Goal: Information Seeking & Learning: Learn about a topic

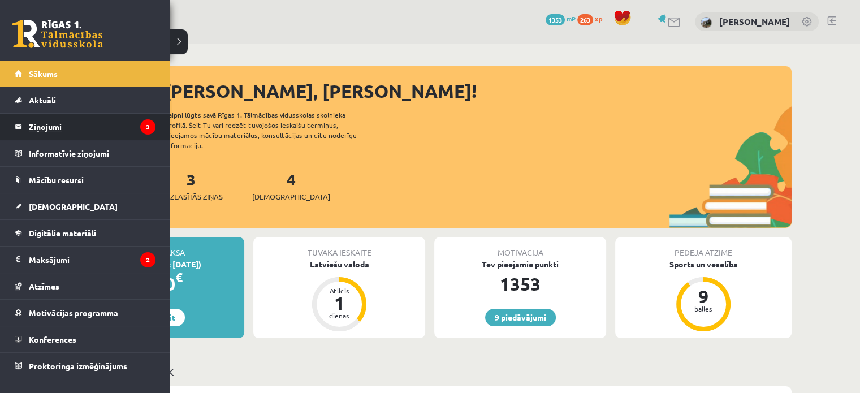
click at [68, 122] on legend "Ziņojumi 3" at bounding box center [92, 127] width 127 height 26
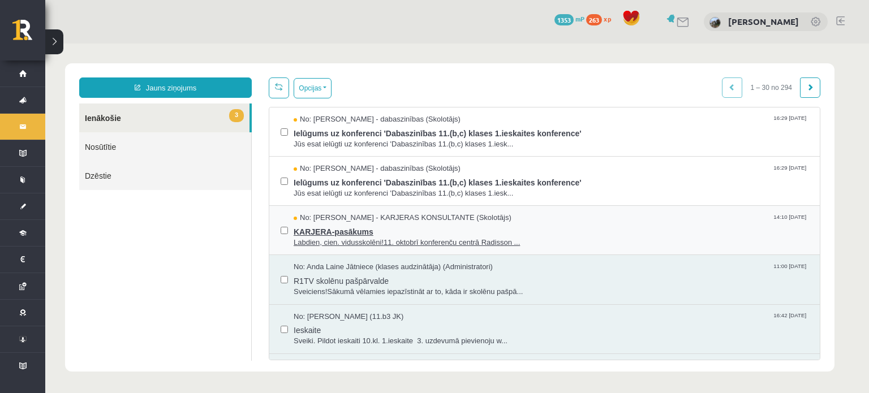
click at [324, 232] on span "KARJERA-pasākums" at bounding box center [551, 230] width 515 height 14
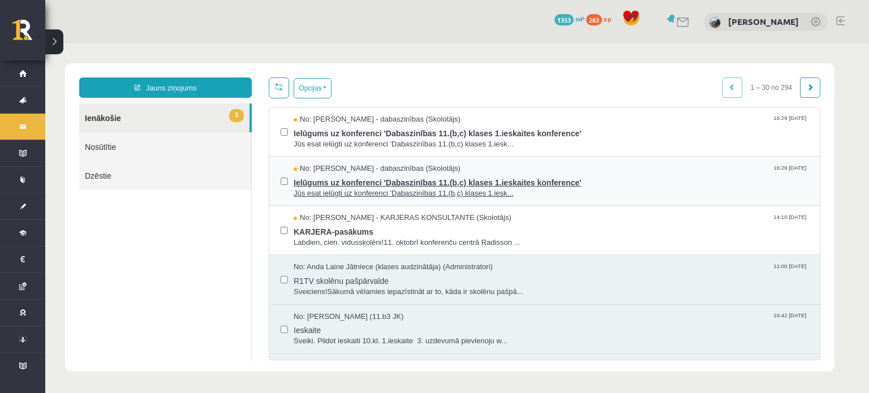
click at [347, 184] on span "Ielūgums uz konferenci 'Dabaszinības 11.(b,c) klases 1.ieskaites konference'" at bounding box center [551, 181] width 515 height 14
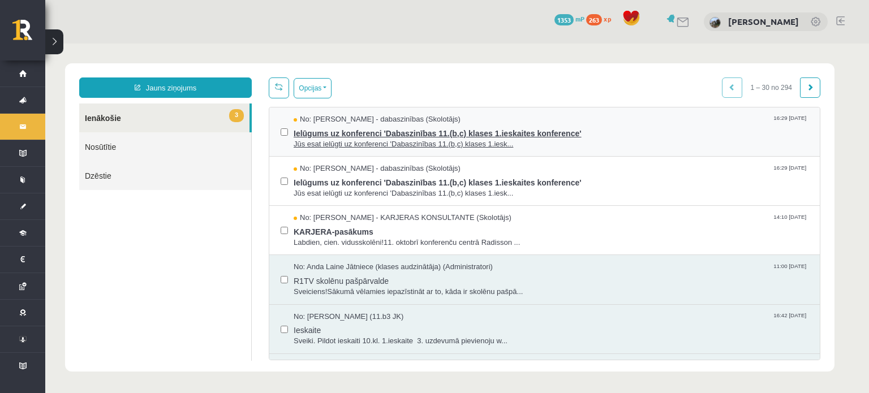
click at [358, 136] on span "Ielūgums uz konferenci 'Dabaszinības 11.(b,c) klases 1.ieskaites konference'" at bounding box center [551, 132] width 515 height 14
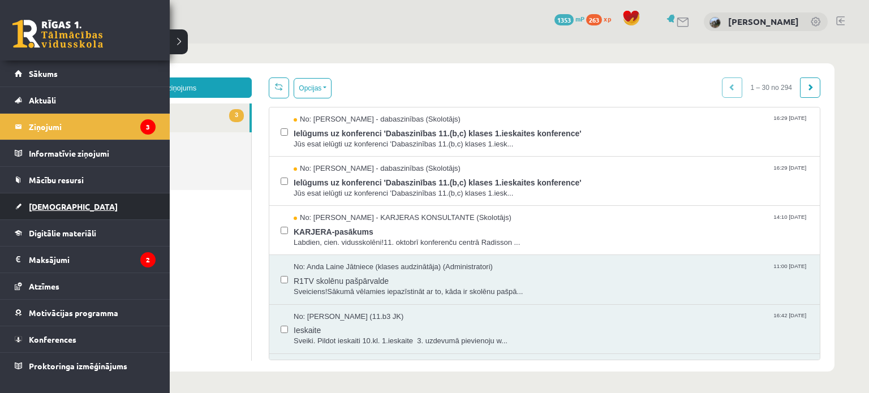
click at [48, 200] on link "[DEMOGRAPHIC_DATA]" at bounding box center [85, 206] width 141 height 26
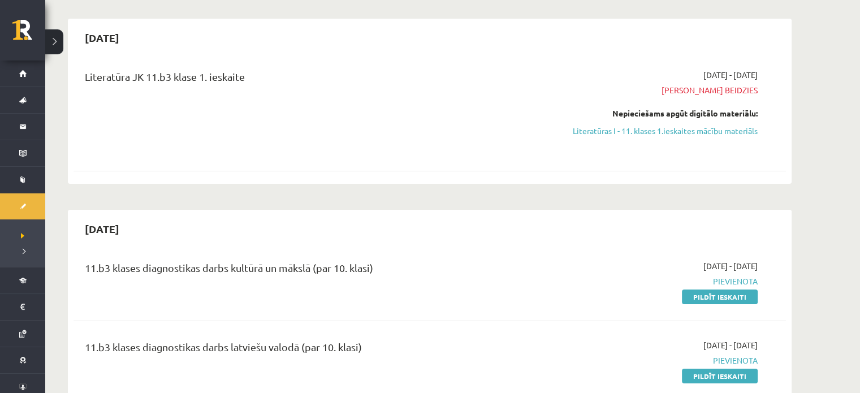
scroll to position [101, 0]
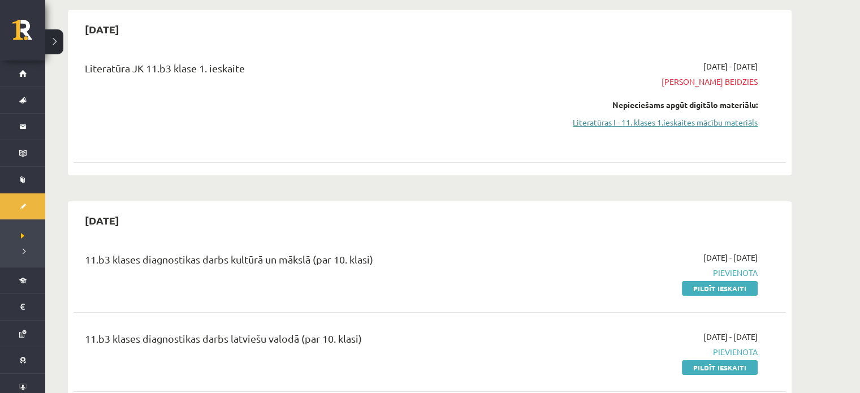
click at [632, 126] on link "Literatūras I - 11. klases 1.ieskaites mācību materiāls" at bounding box center [651, 123] width 213 height 12
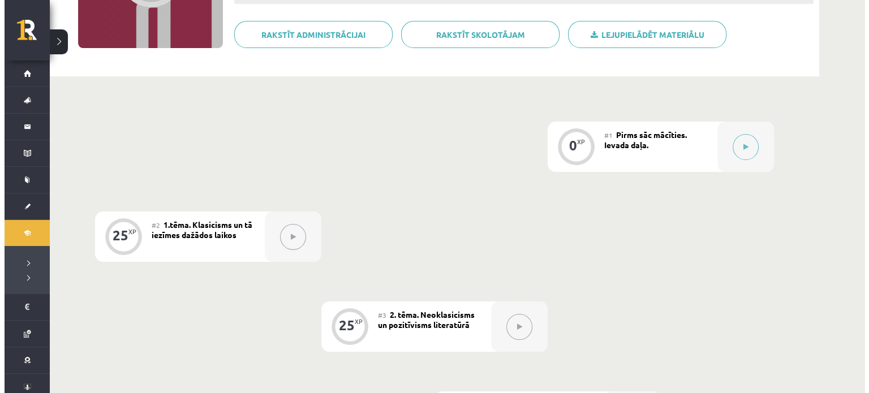
scroll to position [187, 0]
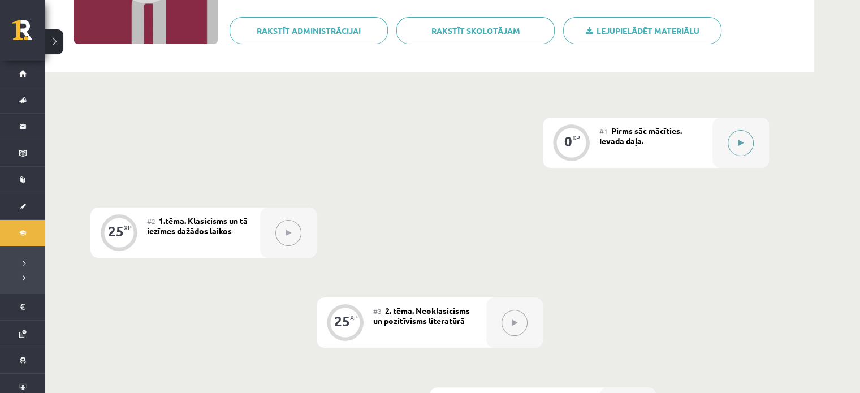
click at [739, 146] on button at bounding box center [741, 143] width 26 height 26
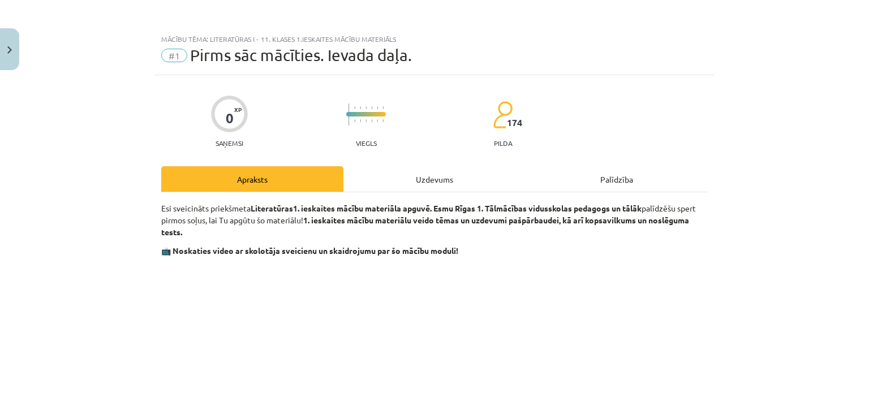
click at [739, 146] on div "Mācību tēma: Literatūras i - 11. klases 1.ieskaites mācību materiāls #1 Pirms s…" at bounding box center [434, 196] width 869 height 393
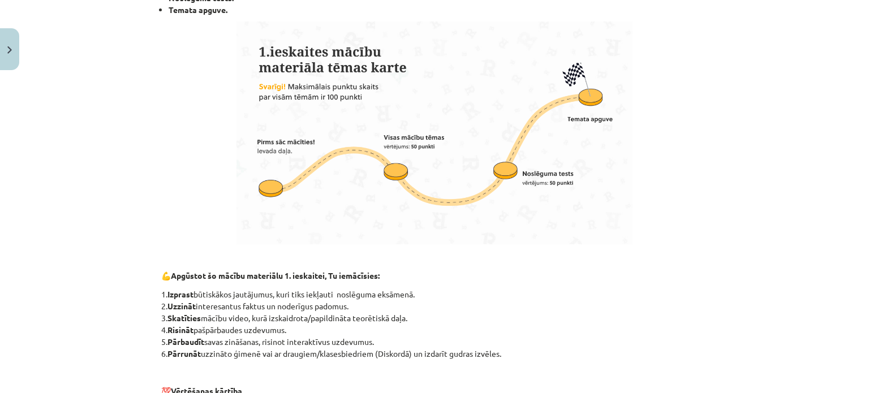
scroll to position [790, 0]
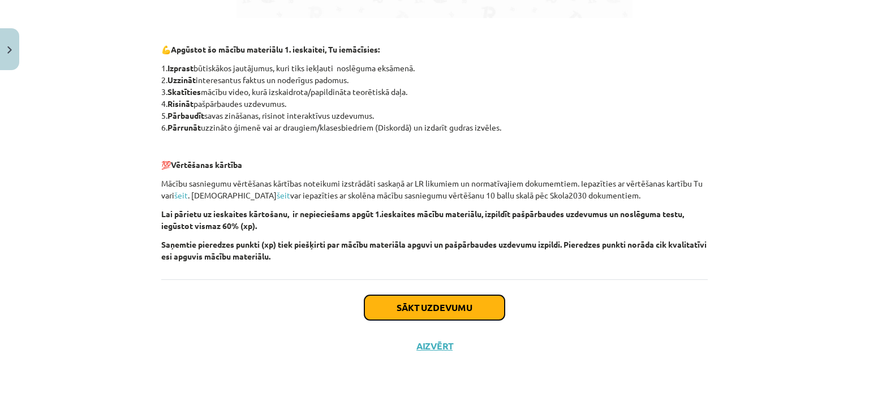
click at [434, 303] on button "Sākt uzdevumu" at bounding box center [434, 307] width 140 height 25
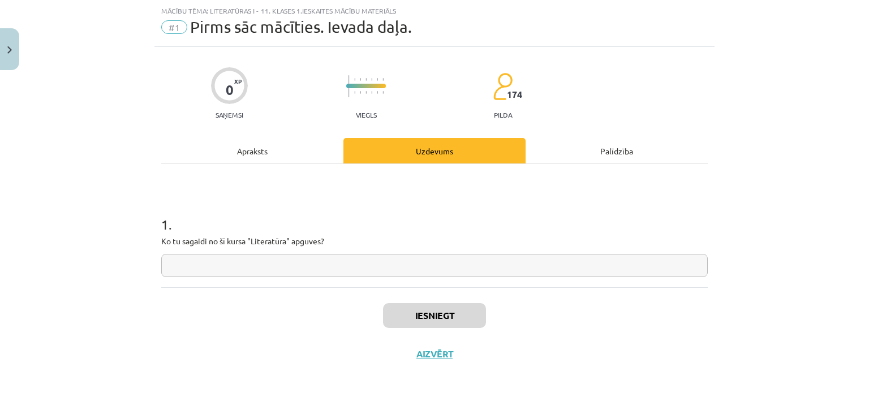
click at [433, 266] on input "text" at bounding box center [434, 265] width 546 height 23
type input "*"
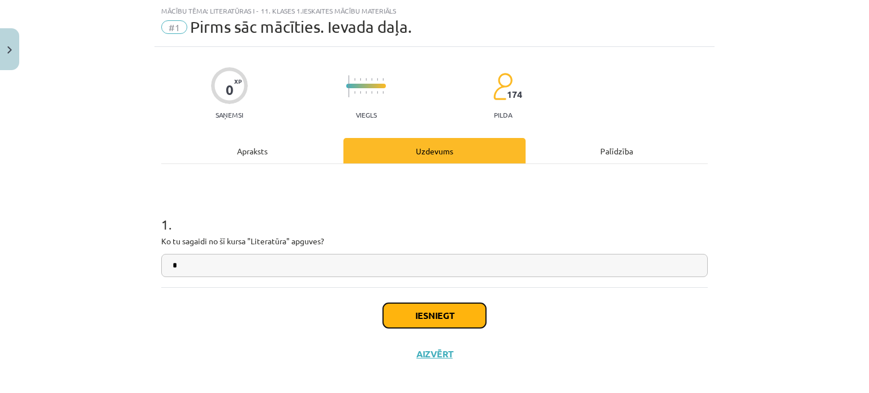
click at [455, 315] on button "Iesniegt" at bounding box center [434, 315] width 103 height 25
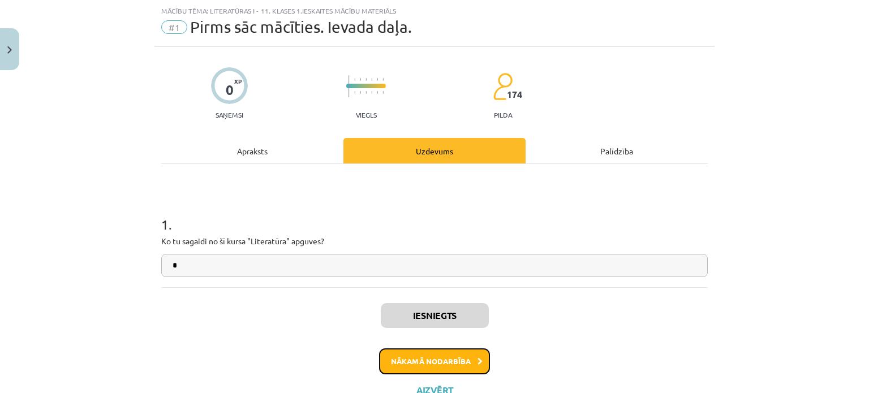
click at [482, 361] on button "Nākamā nodarbība" at bounding box center [434, 361] width 111 height 26
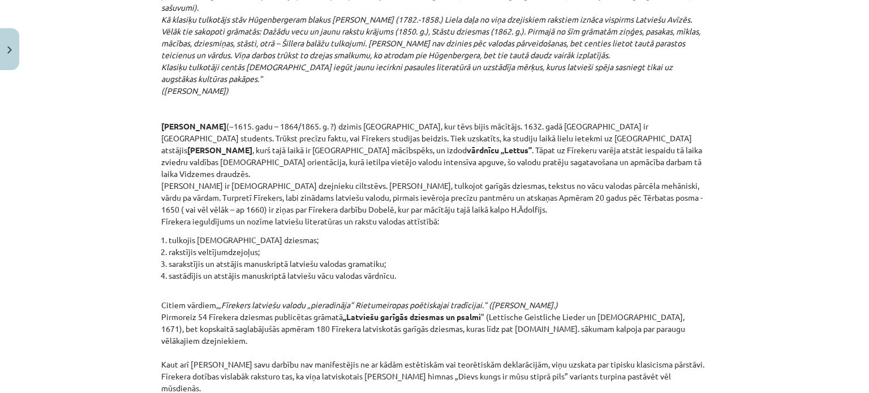
scroll to position [2615, 0]
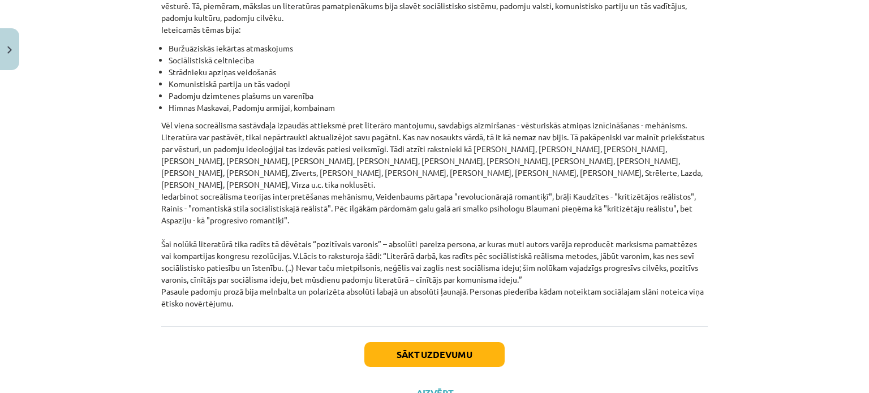
drag, startPoint x: 145, startPoint y: 199, endPoint x: 579, endPoint y: 264, distance: 439.3
click at [579, 264] on div "Mācību tēma: Literatūras i - 11. klases 1.ieskaites mācību materiāls #2 1.tēma.…" at bounding box center [434, 196] width 869 height 393
copy div "Jēdzieni: Apgaismība - uzskatu virziens, kura pārstāvji iestājas par tālaika sa…"
click at [807, 246] on div "Mācību tēma: Literatūras i - 11. klases 1.ieskaites mācību materiāls #2 1.tēma.…" at bounding box center [434, 196] width 869 height 393
click at [478, 342] on button "Sākt uzdevumu" at bounding box center [434, 354] width 140 height 25
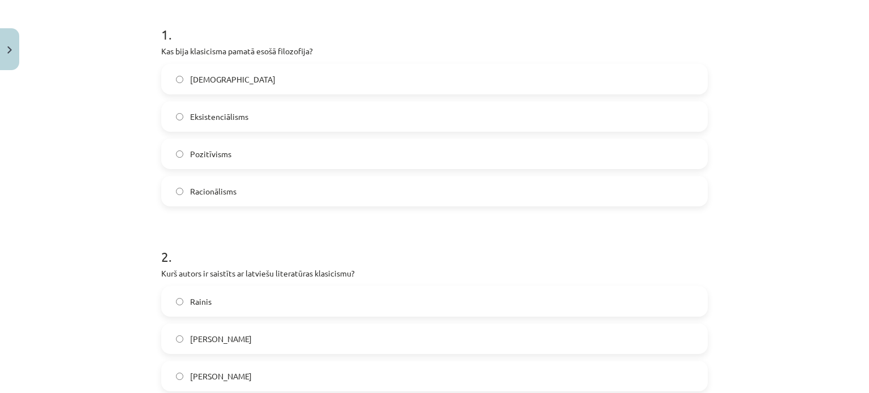
scroll to position [218, 0]
click at [377, 188] on label "Racionālisms" at bounding box center [434, 191] width 544 height 28
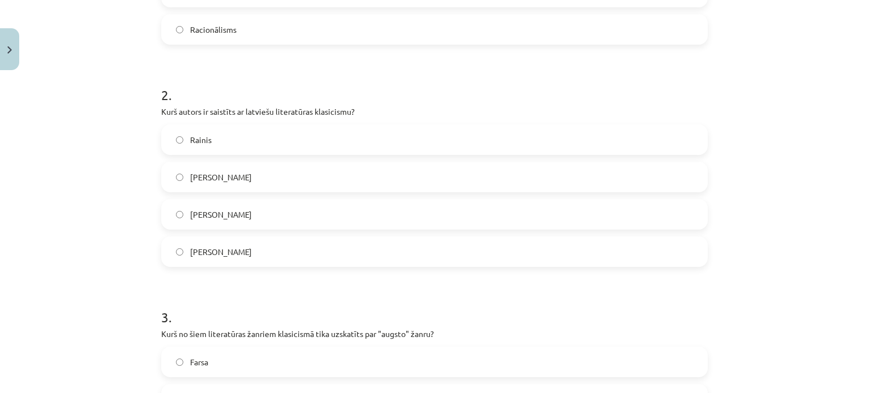
scroll to position [380, 0]
click at [324, 252] on label "Kristofers Fīrekers" at bounding box center [434, 252] width 544 height 28
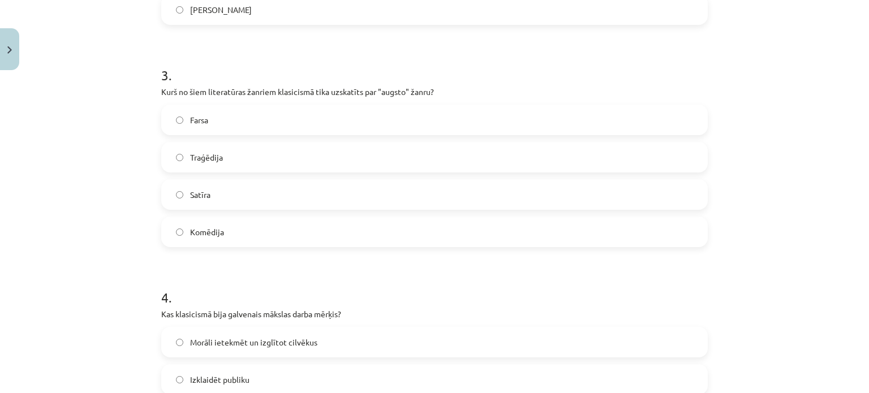
scroll to position [624, 0]
click at [336, 151] on label "Traģēdija" at bounding box center [434, 155] width 544 height 28
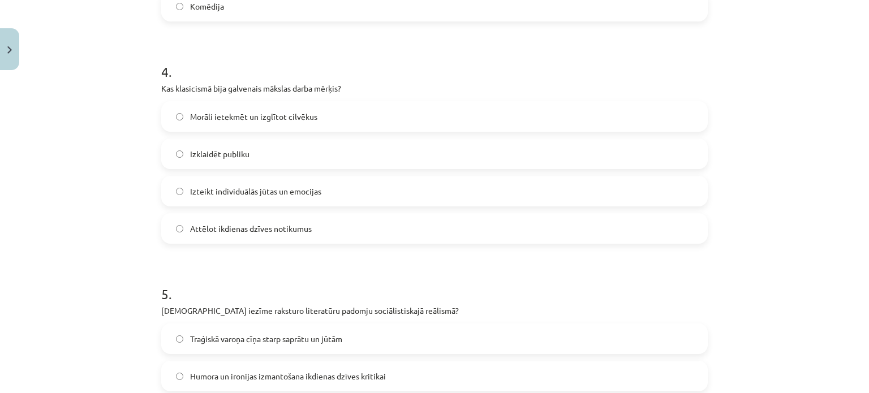
scroll to position [848, 0]
click at [337, 126] on label "Morāli ietekmēt un izglītot cilvēkus" at bounding box center [434, 116] width 544 height 28
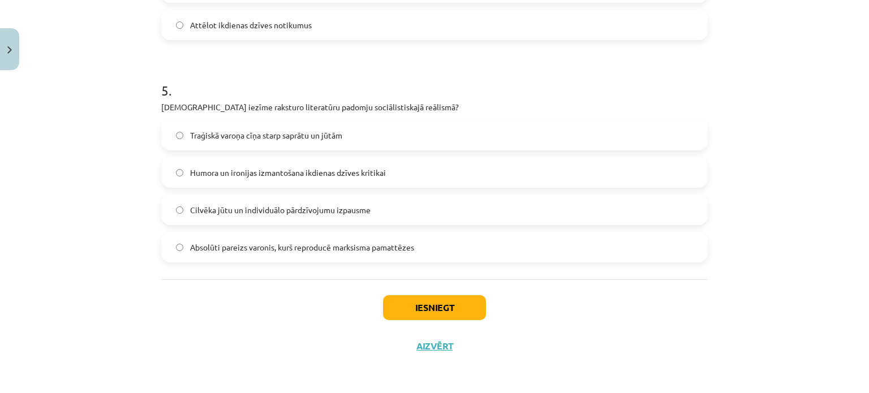
click at [310, 258] on label "Absolūti pareizs varonis, kurš reproducē marksisma pamattēzes" at bounding box center [434, 247] width 544 height 28
click at [464, 309] on button "Iesniegt" at bounding box center [434, 307] width 103 height 25
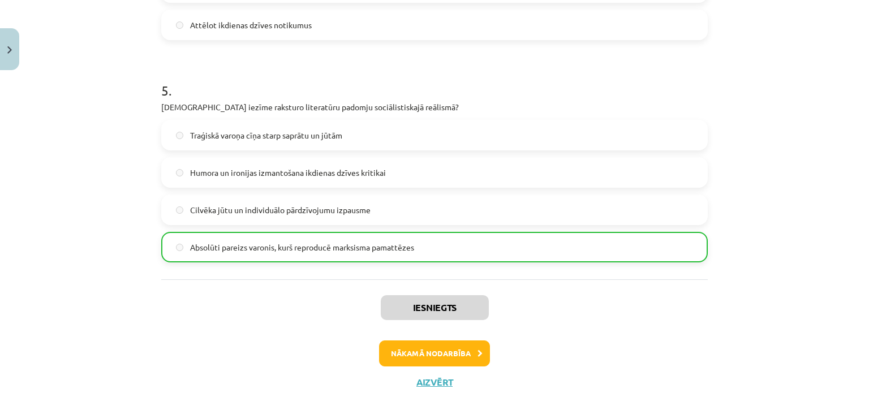
drag, startPoint x: 464, startPoint y: 309, endPoint x: 771, endPoint y: 229, distance: 317.3
click at [771, 229] on div "Mācību tēma: Literatūras i - 11. klases 1.ieskaites mācību materiāls #2 1.tēma.…" at bounding box center [434, 196] width 869 height 393
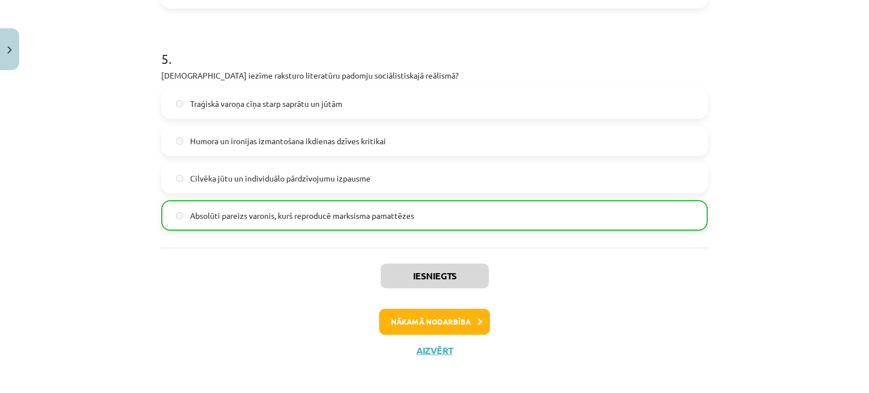
scroll to position [1087, 0]
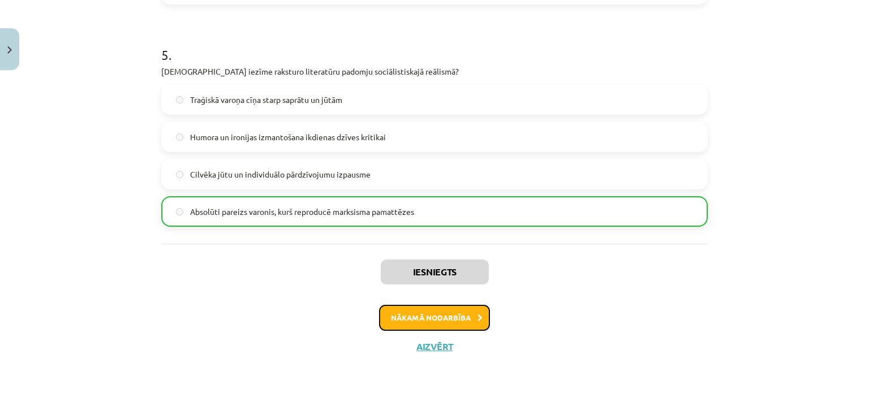
click at [443, 327] on button "Nākamā nodarbība" at bounding box center [434, 318] width 111 height 26
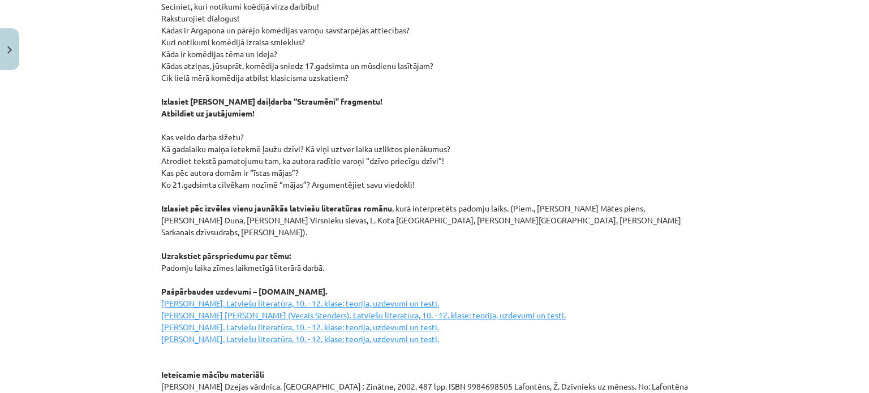
scroll to position [1568, 0]
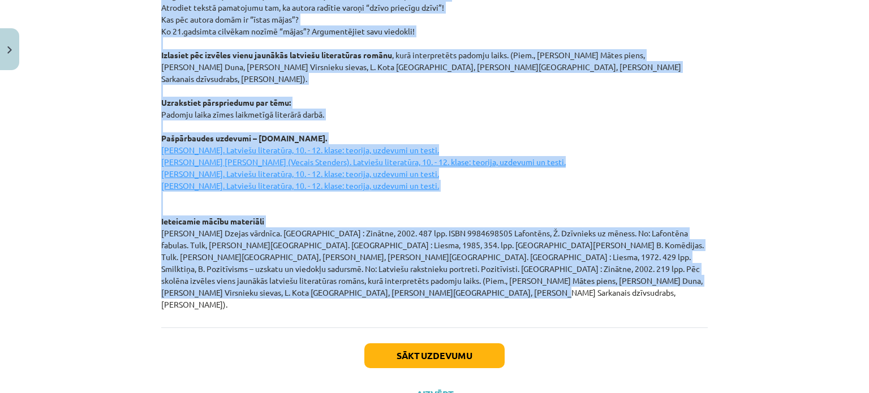
drag, startPoint x: 147, startPoint y: 211, endPoint x: 506, endPoint y: 257, distance: 361.6
click at [506, 257] on div "Mācību tēma: Literatūras i - 11. klases 1.ieskaites mācību materiāls #3 2. tēma…" at bounding box center [434, 196] width 869 height 393
copy div "Tā bija mākslinieciska kustība, kas radās XVIII gadsimtā, iedvesmojoties no rom…"
click at [464, 343] on button "Sākt uzdevumu" at bounding box center [434, 355] width 140 height 25
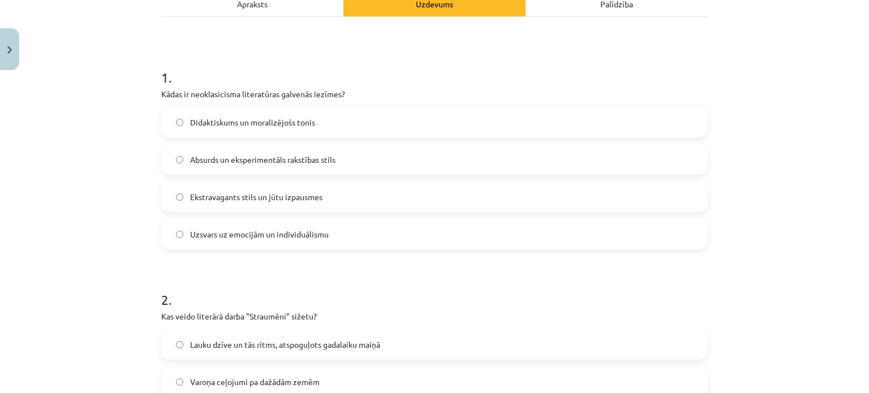
scroll to position [0, 0]
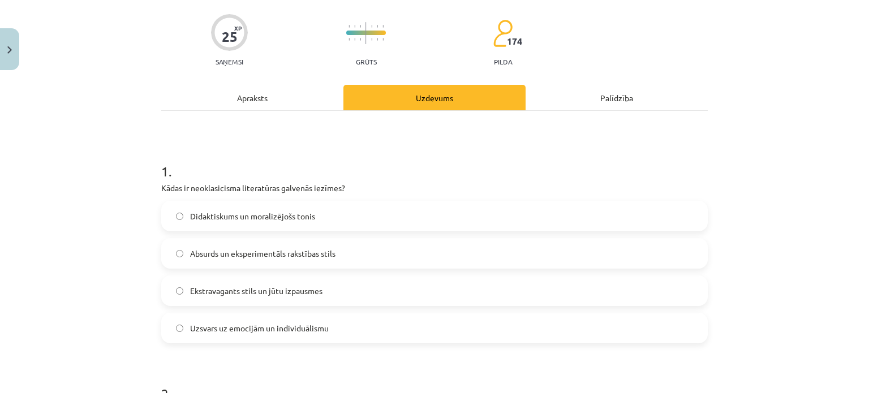
click at [327, 210] on label "Didaktiskums un moralizējošs tonis" at bounding box center [434, 216] width 544 height 28
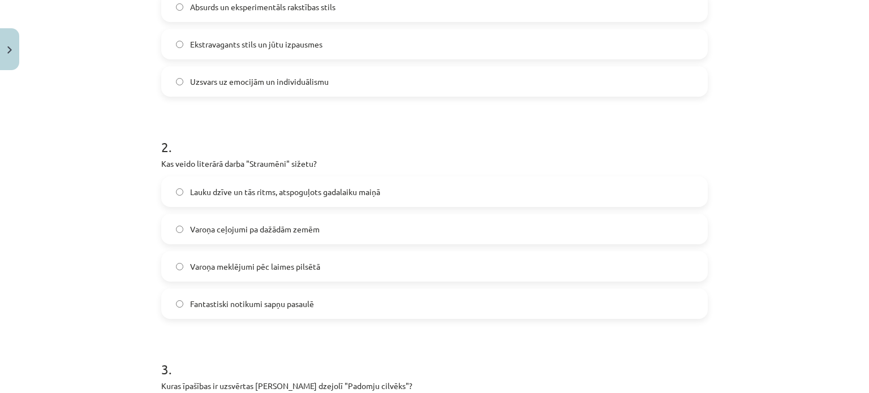
scroll to position [333, 0]
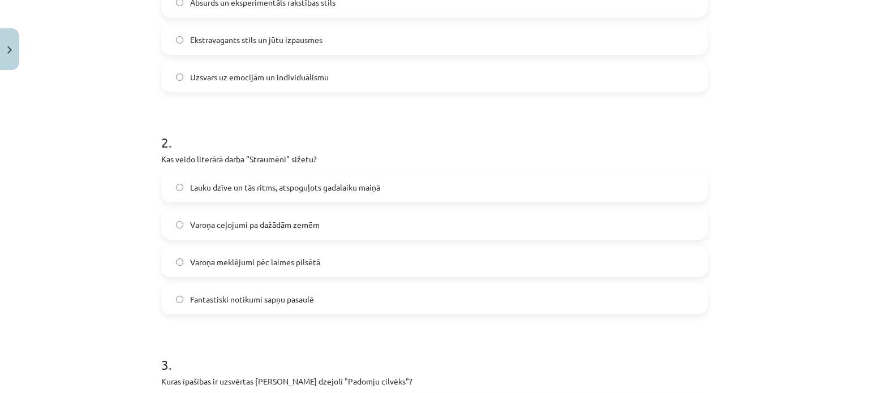
click at [315, 183] on span "Lauku dzīve un tās ritms, atspoguļots gadalaiku maiņā" at bounding box center [285, 188] width 190 height 12
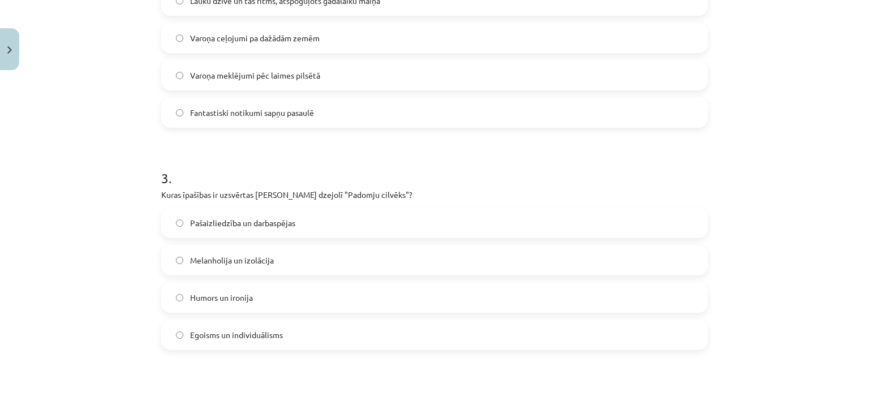
scroll to position [520, 0]
click at [266, 229] on label "Pašaizliedzība un darbaspējas" at bounding box center [434, 222] width 544 height 28
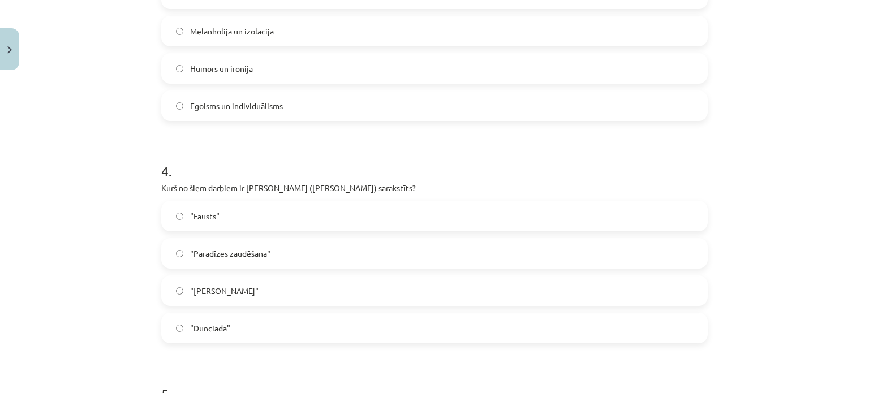
scroll to position [749, 0]
click at [236, 318] on label ""Dunciada"" at bounding box center [434, 327] width 544 height 28
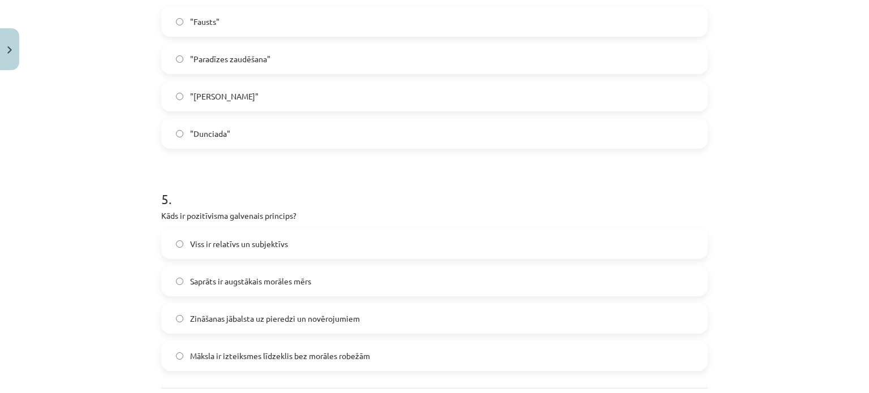
scroll to position [962, 0]
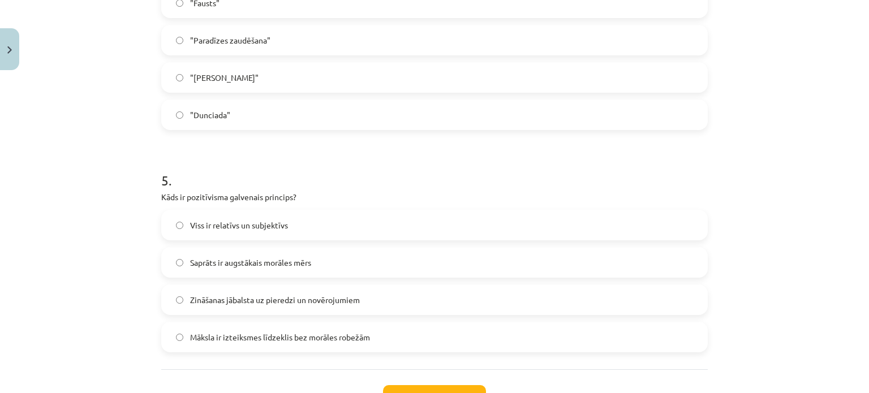
click at [245, 298] on span "Zināšanas jābalsta uz pieredzi un novērojumiem" at bounding box center [275, 300] width 170 height 12
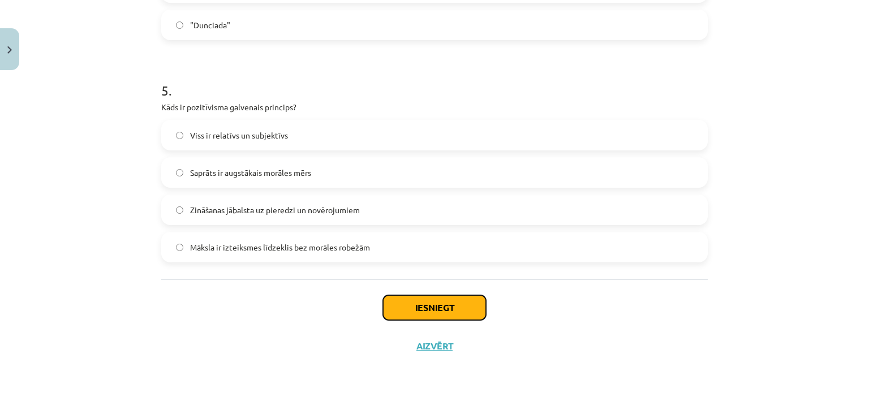
click at [465, 313] on button "Iesniegt" at bounding box center [434, 307] width 103 height 25
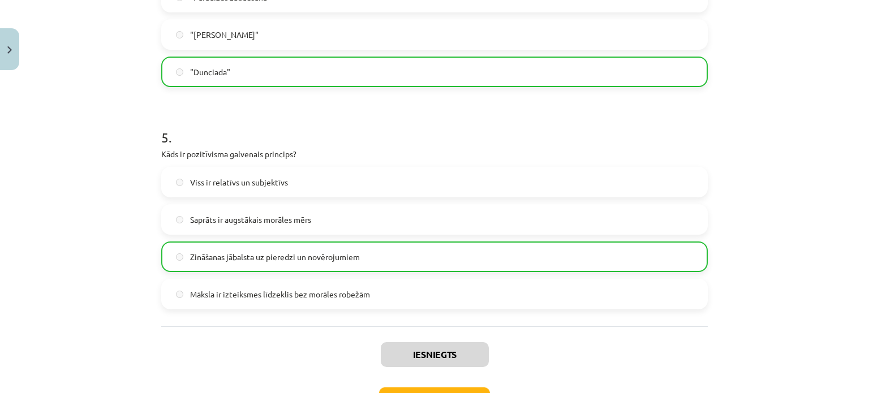
scroll to position [1087, 0]
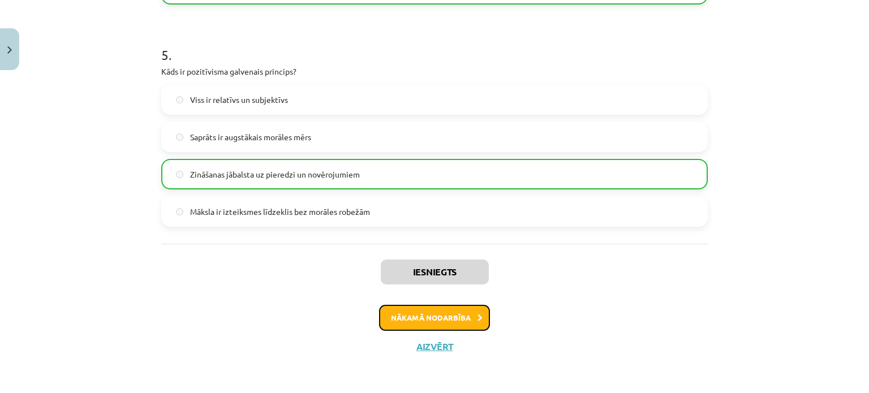
click at [471, 321] on button "Nākamā nodarbība" at bounding box center [434, 318] width 111 height 26
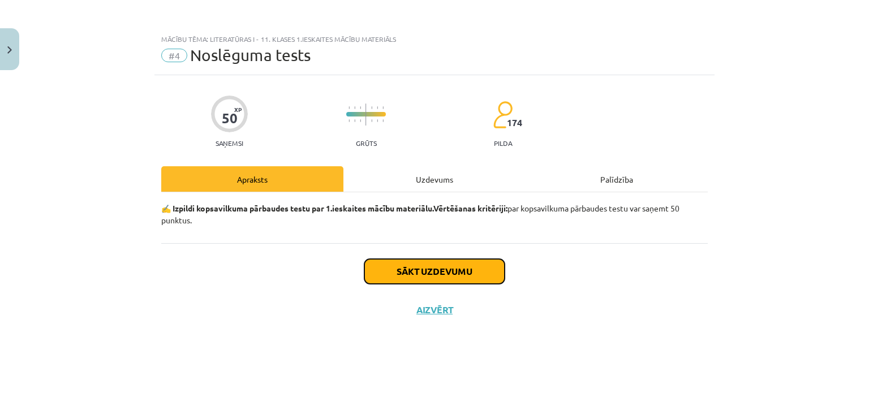
click at [475, 268] on button "Sākt uzdevumu" at bounding box center [434, 271] width 140 height 25
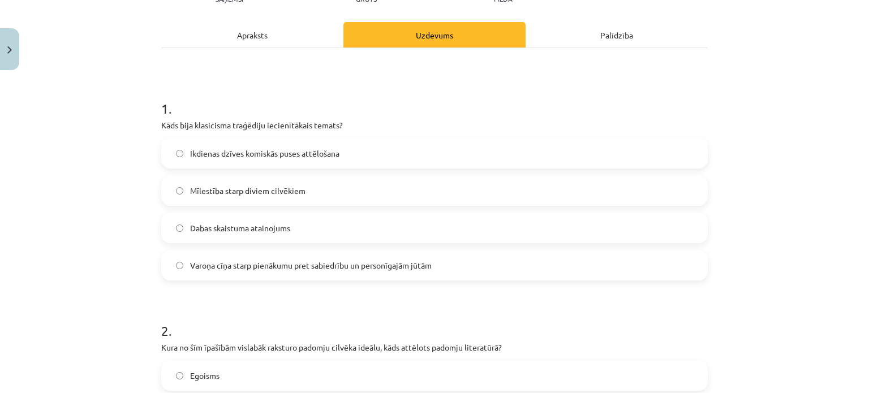
scroll to position [152, 0]
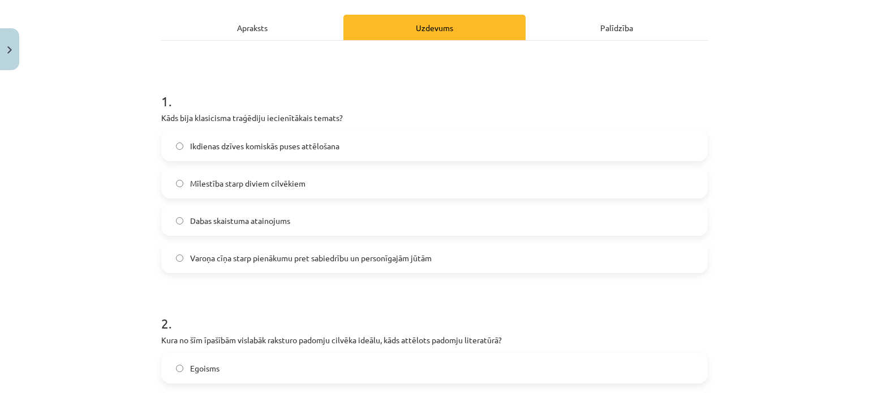
click at [347, 258] on span "Varoņa cīņa starp pienākumu pret sabiedrību un personīgajām jūtām" at bounding box center [311, 258] width 242 height 12
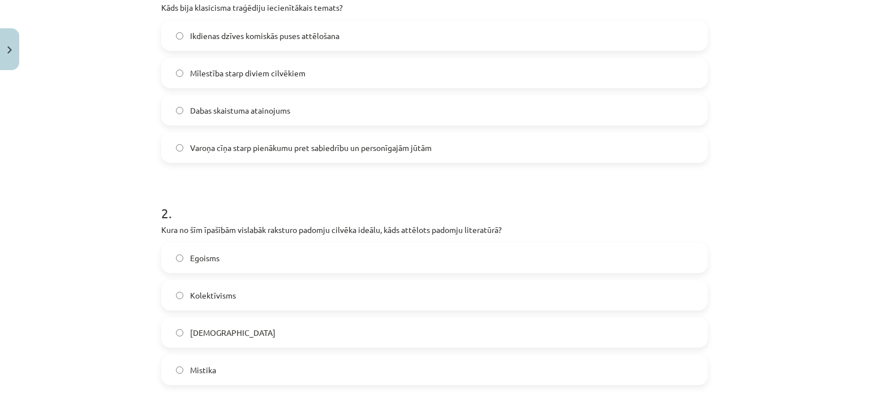
scroll to position [262, 0]
click at [314, 289] on label "Kolektīvisms" at bounding box center [434, 295] width 544 height 28
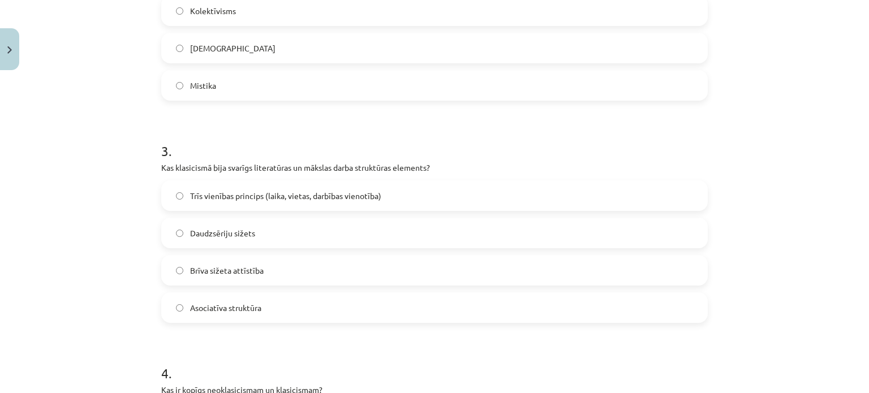
scroll to position [547, 0]
click at [290, 194] on span "Trīs vienības princips (laika, vietas, darbības vienotība)" at bounding box center [285, 195] width 191 height 12
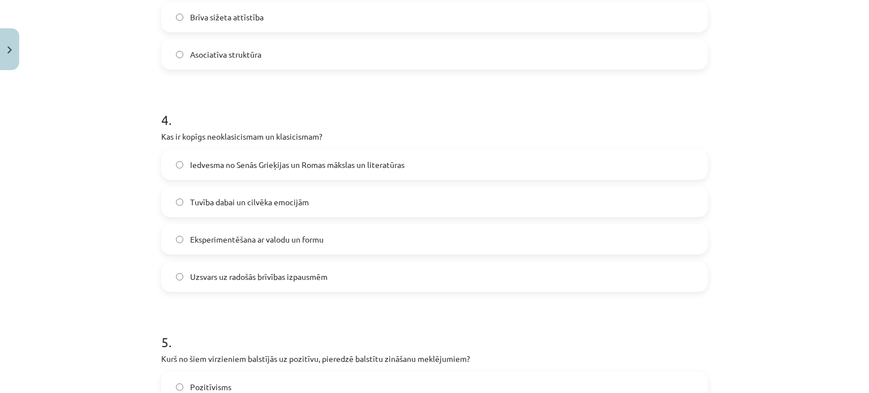
scroll to position [800, 0]
click at [335, 167] on span "Iedvesma no Senās Grieķijas un Romas mākslas un literatūras" at bounding box center [297, 164] width 214 height 12
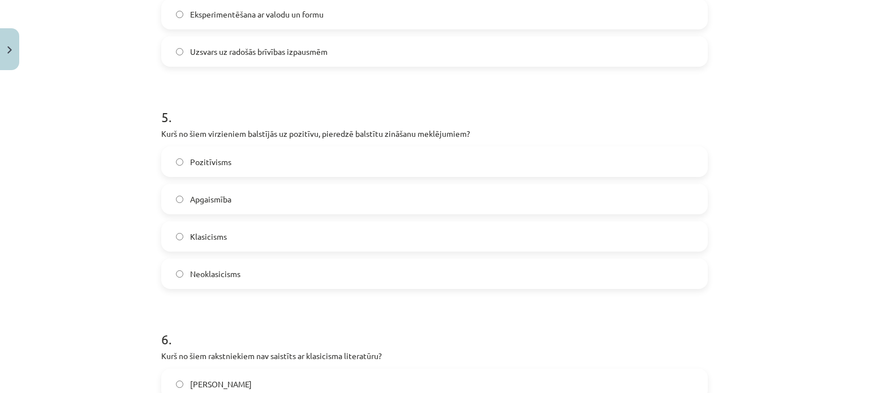
scroll to position [1041, 0]
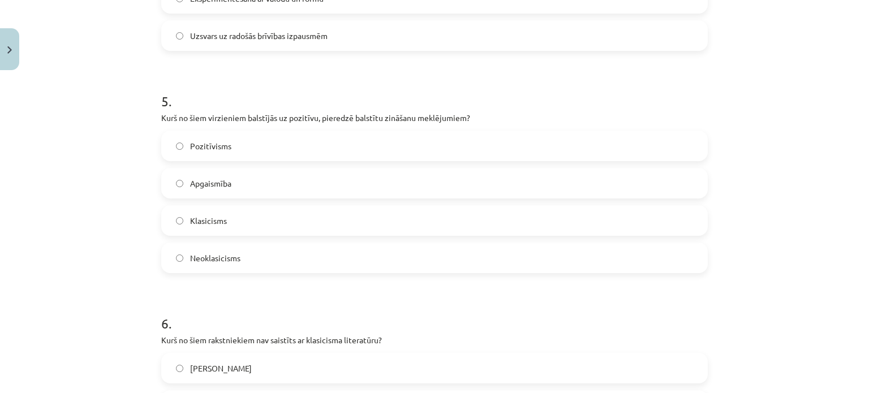
click at [362, 135] on label "Pozitīvisms" at bounding box center [434, 146] width 544 height 28
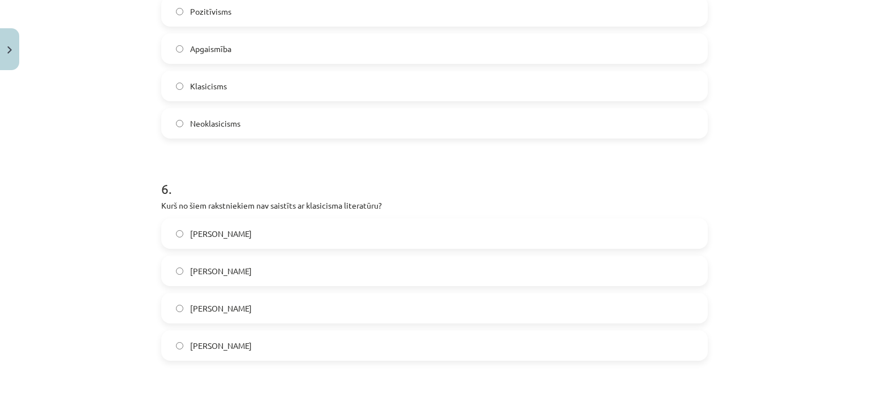
scroll to position [1197, 0]
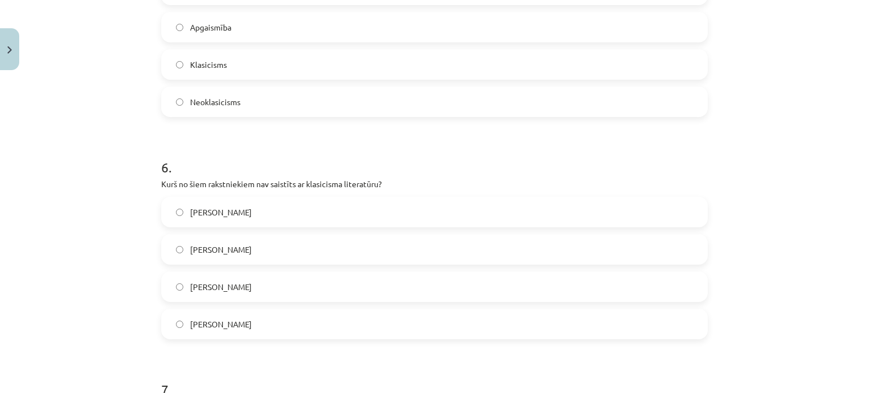
click at [305, 253] on label "Vilis Lācis" at bounding box center [434, 249] width 544 height 28
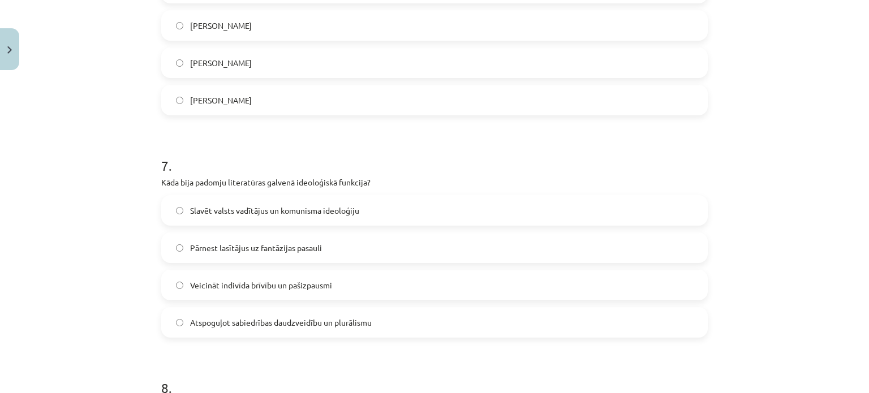
click at [326, 221] on label "Slavēt valsts vadītājus un komunisma ideoloģiju" at bounding box center [434, 210] width 544 height 28
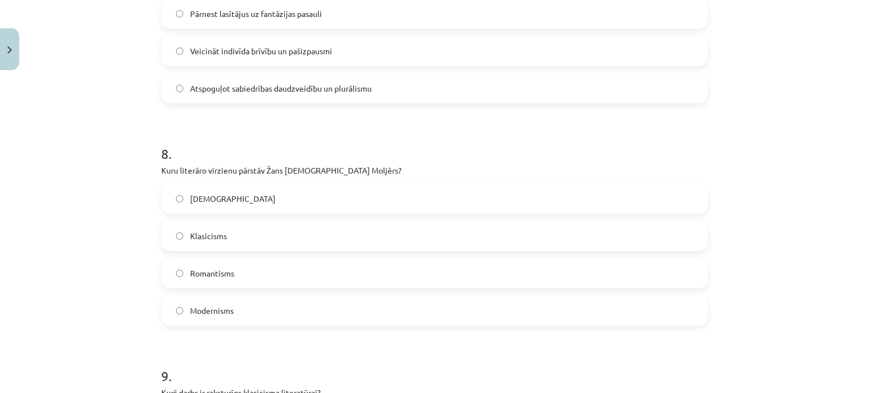
scroll to position [1656, 0]
click at [309, 232] on label "Klasicisms" at bounding box center [434, 235] width 544 height 28
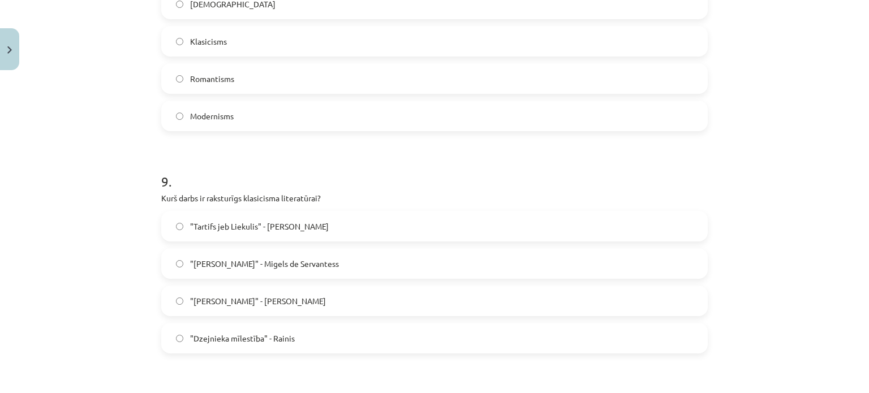
scroll to position [1850, 0]
click at [330, 231] on label ""Tartifs jeb Liekulis" - Žans Batists Moljērs" at bounding box center [434, 226] width 544 height 28
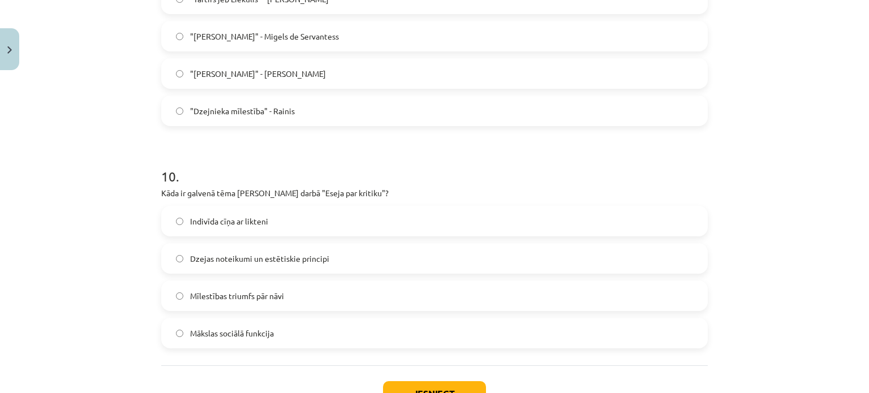
scroll to position [2122, 0]
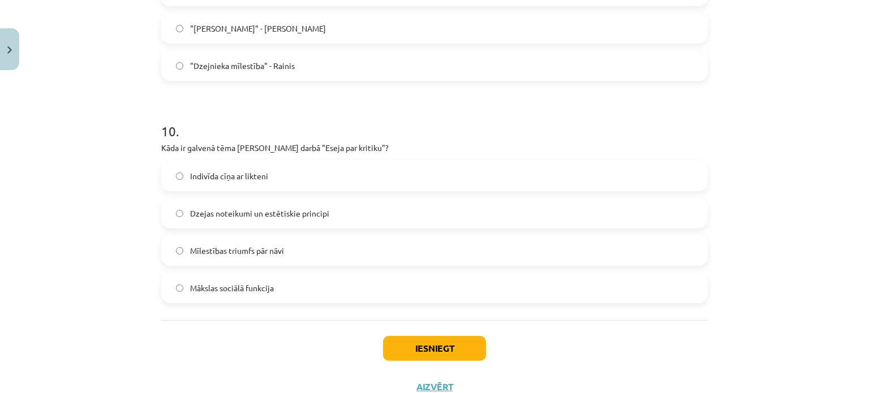
click at [321, 208] on span "Dzejas noteikumi un estētiskie principi" at bounding box center [259, 214] width 139 height 12
click at [450, 347] on button "Iesniegt" at bounding box center [434, 348] width 103 height 25
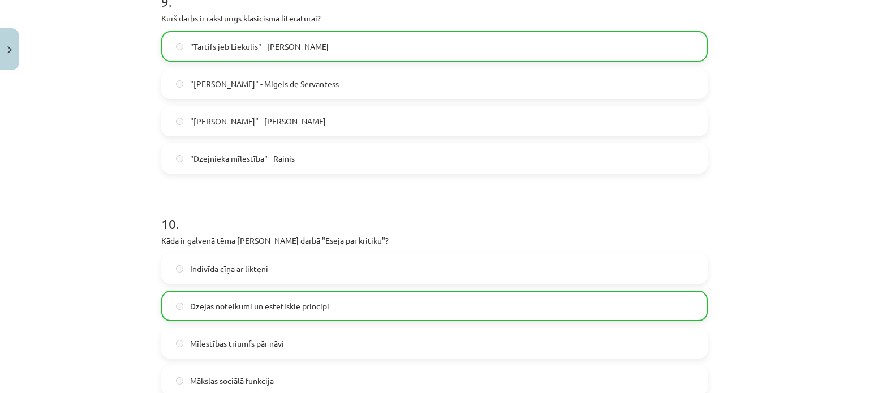
scroll to position [2199, 0]
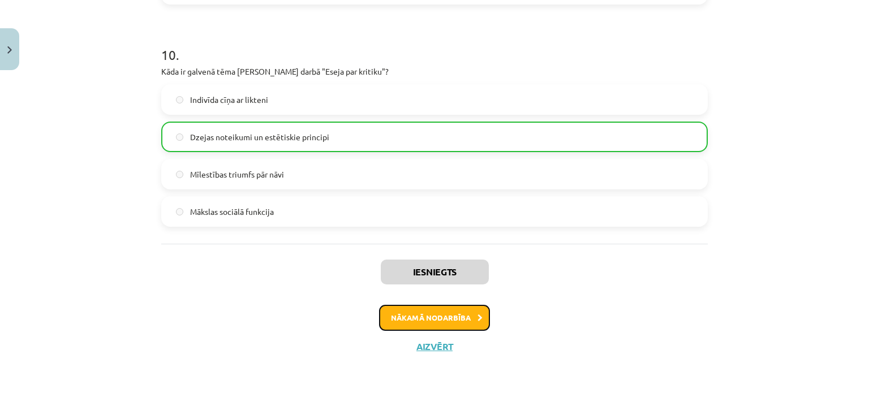
click at [465, 319] on button "Nākamā nodarbība" at bounding box center [434, 318] width 111 height 26
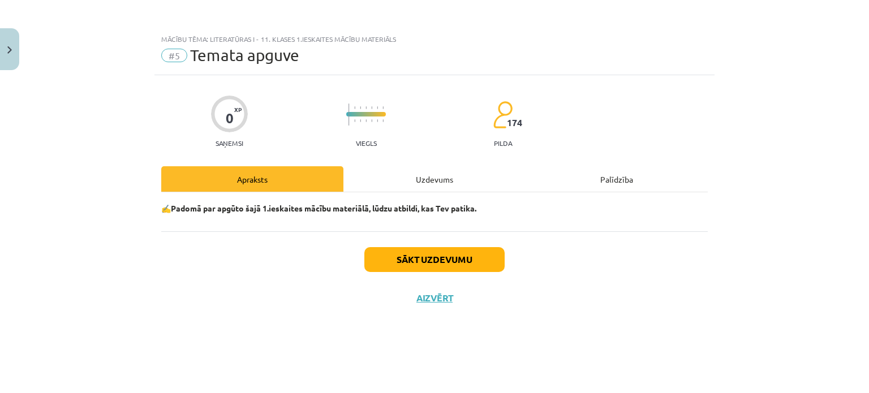
scroll to position [0, 0]
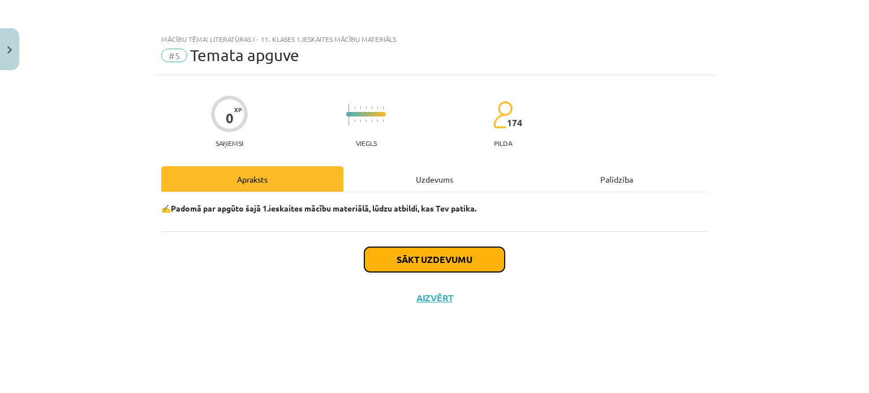
click at [487, 260] on button "Sākt uzdevumu" at bounding box center [434, 259] width 140 height 25
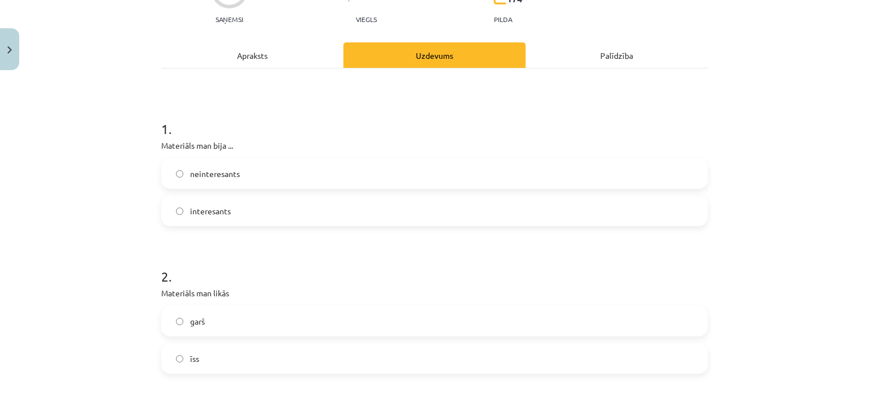
scroll to position [124, 0]
click at [342, 210] on label "interesants" at bounding box center [434, 210] width 544 height 28
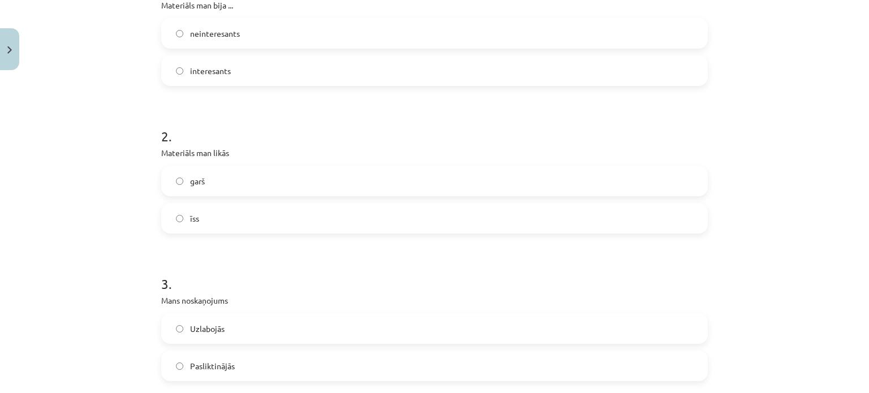
scroll to position [273, 0]
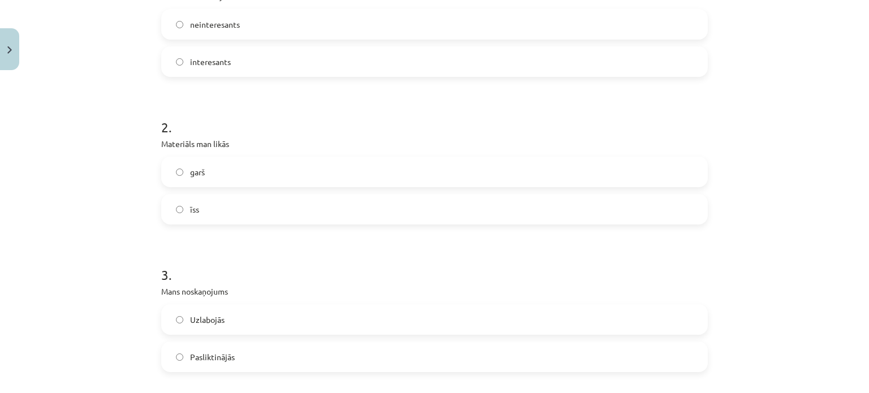
click at [318, 201] on label "īss" at bounding box center [434, 209] width 544 height 28
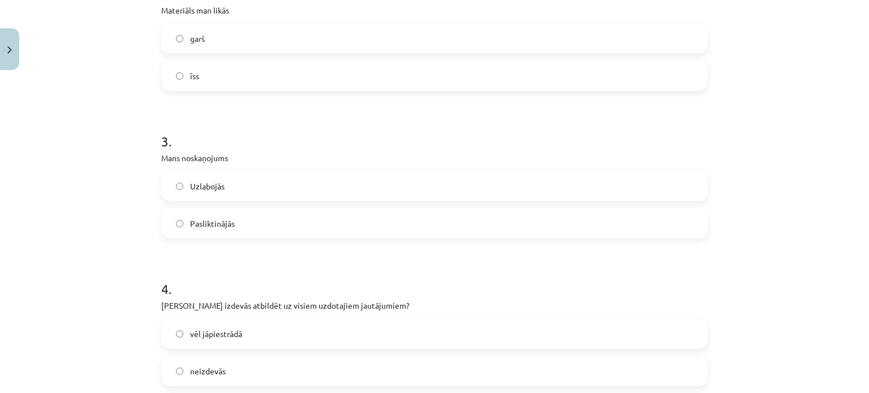
scroll to position [413, 0]
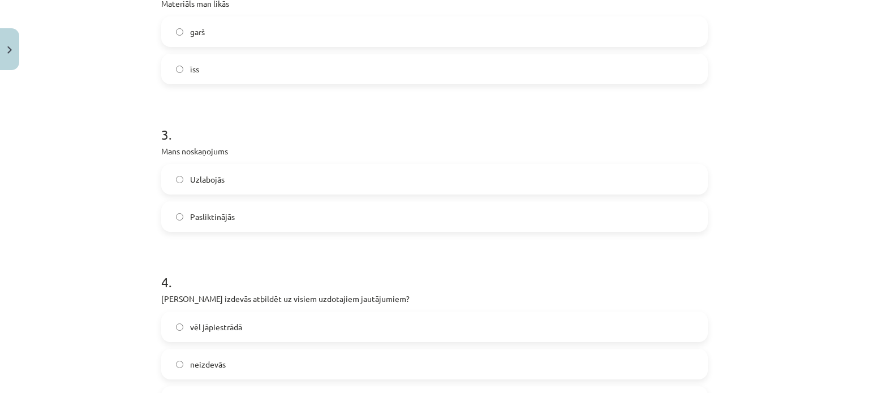
click at [274, 178] on label "Uzlabojās" at bounding box center [434, 179] width 544 height 28
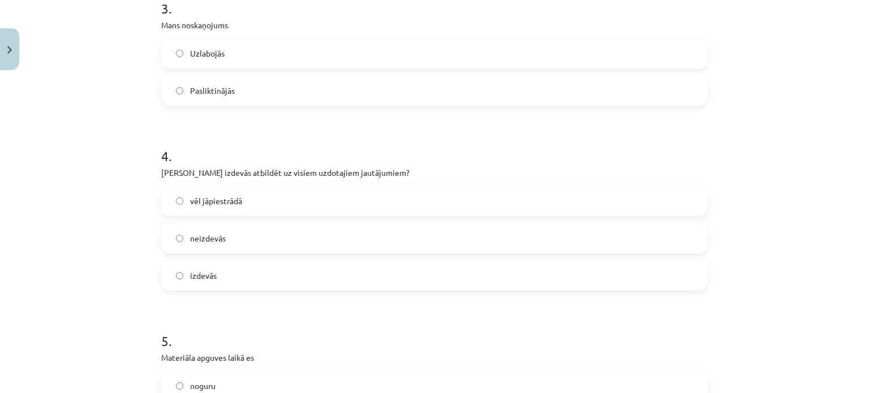
scroll to position [545, 0]
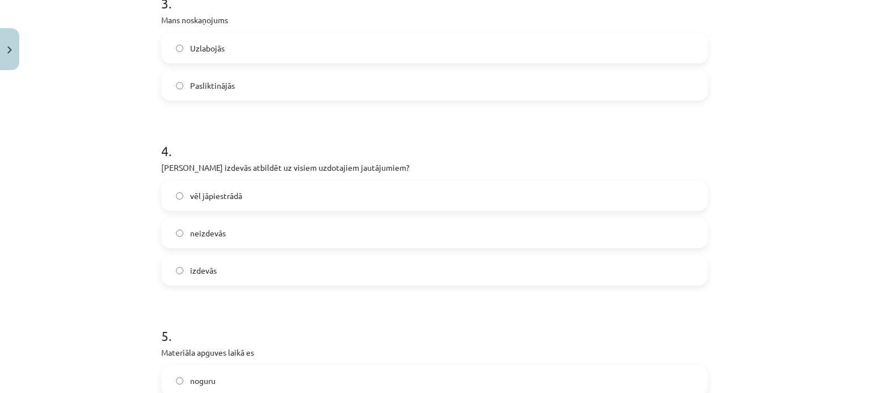
click at [275, 258] on label "izdevās" at bounding box center [434, 270] width 544 height 28
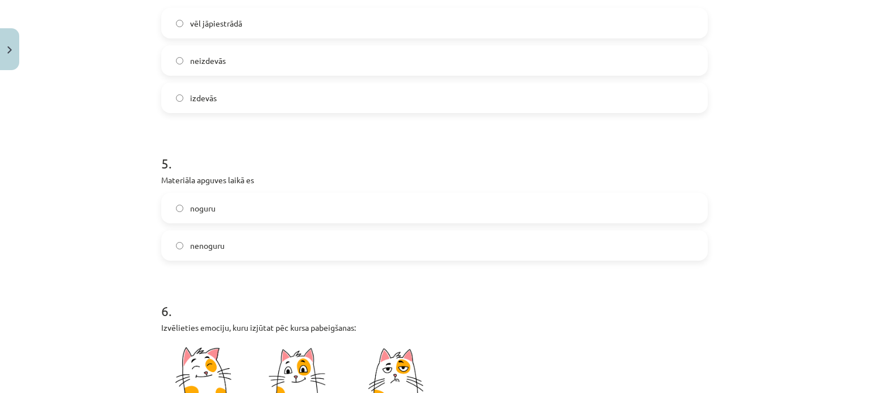
scroll to position [719, 0]
click at [259, 245] on label "nenoguru" at bounding box center [434, 244] width 544 height 28
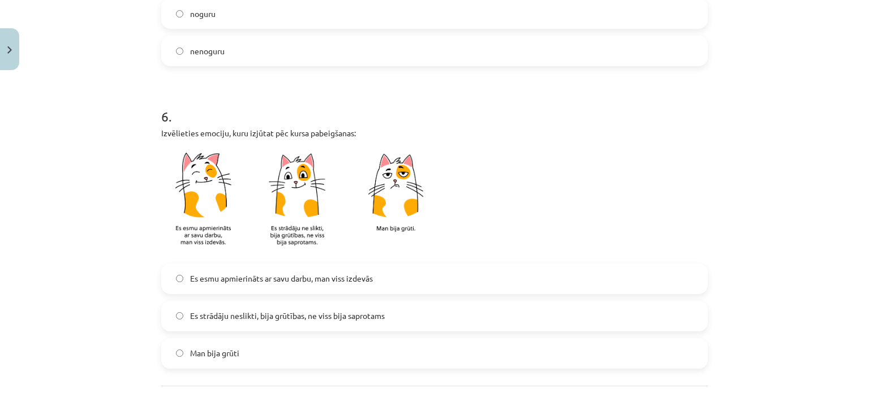
scroll to position [913, 0]
click at [305, 275] on span "Es esmu apmierināts ar savu darbu, man viss izdevās" at bounding box center [281, 277] width 183 height 12
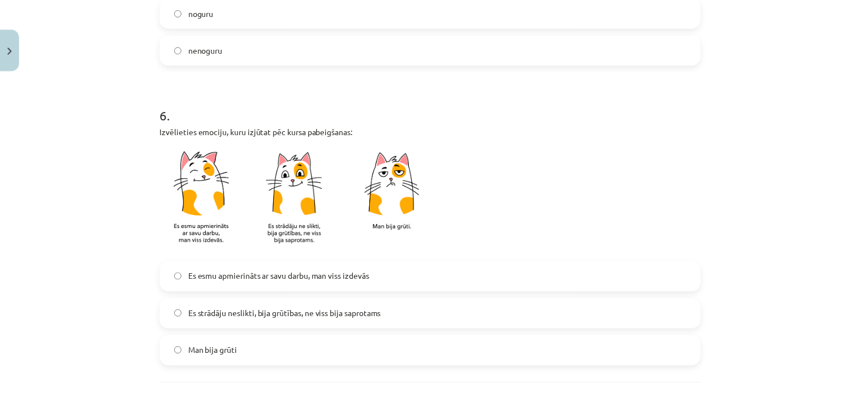
scroll to position [1018, 0]
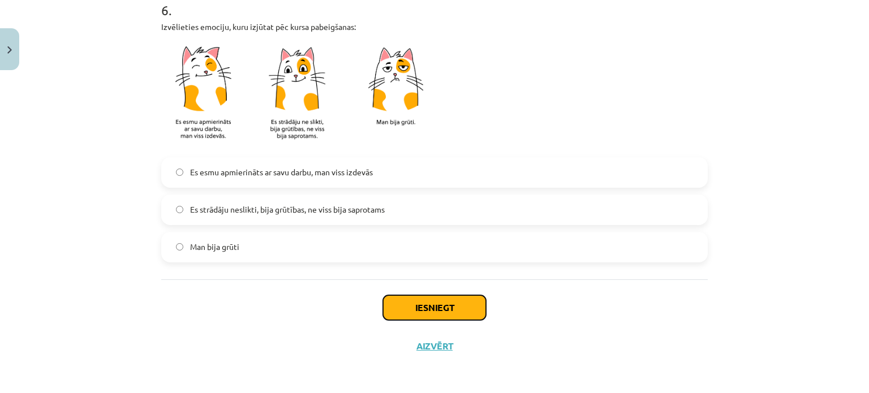
click at [426, 298] on button "Iesniegt" at bounding box center [434, 307] width 103 height 25
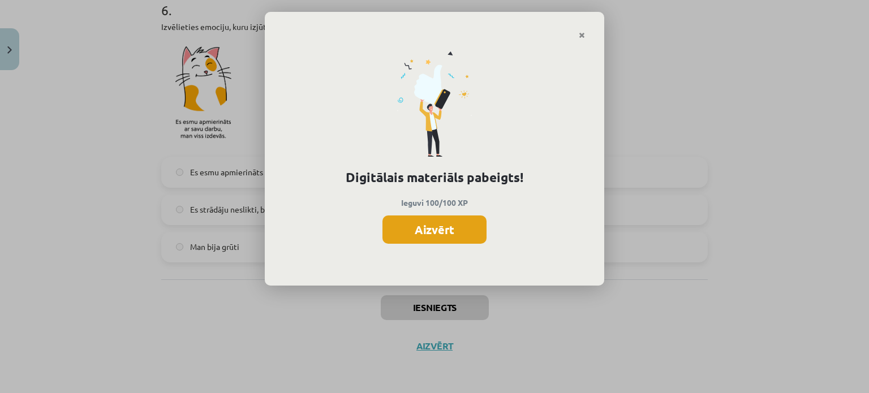
click at [410, 224] on button "Aizvērt" at bounding box center [434, 229] width 104 height 28
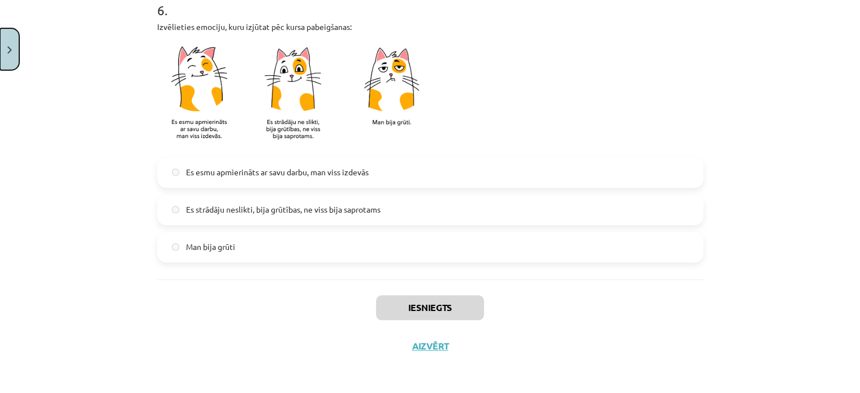
click at [10, 30] on button "Close" at bounding box center [9, 49] width 19 height 42
